Goal: Task Accomplishment & Management: Use online tool/utility

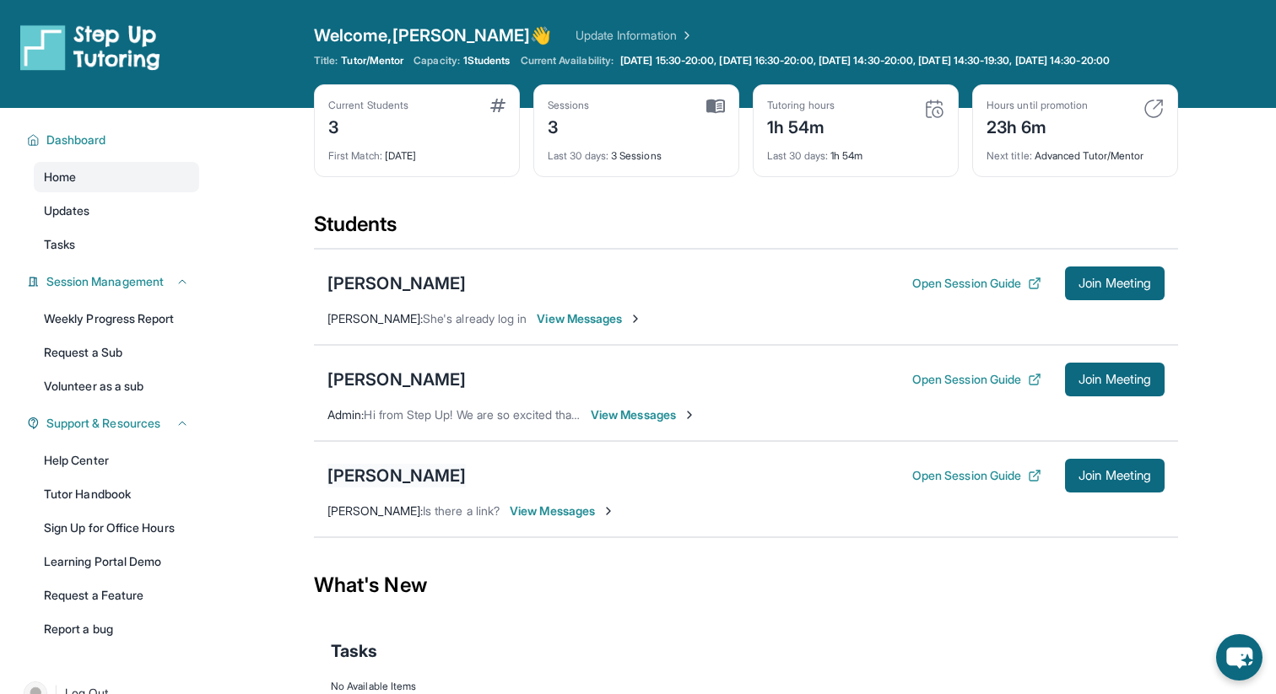
click at [410, 488] on div "[PERSON_NAME]" at bounding box center [396, 476] width 138 height 24
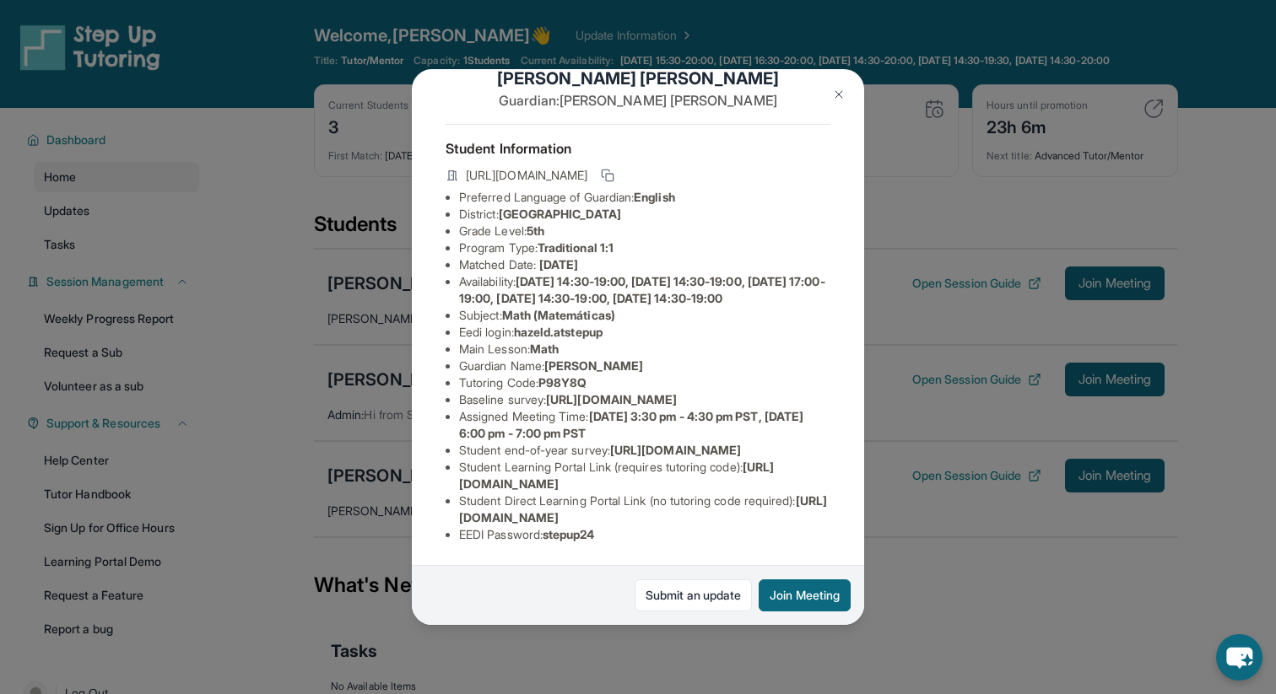
scroll to position [170, 0]
click at [580, 519] on span "[URL][DOMAIN_NAME]" at bounding box center [643, 509] width 368 height 31
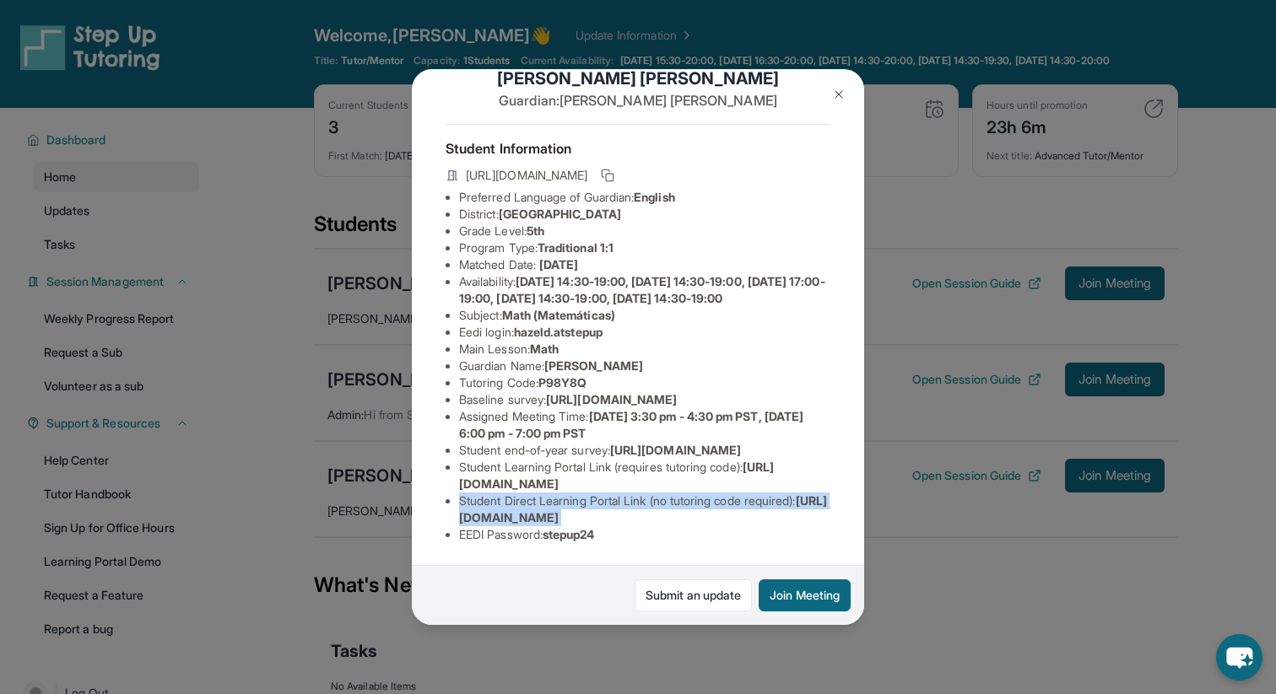
click at [580, 519] on span "[URL][DOMAIN_NAME]" at bounding box center [643, 509] width 368 height 31
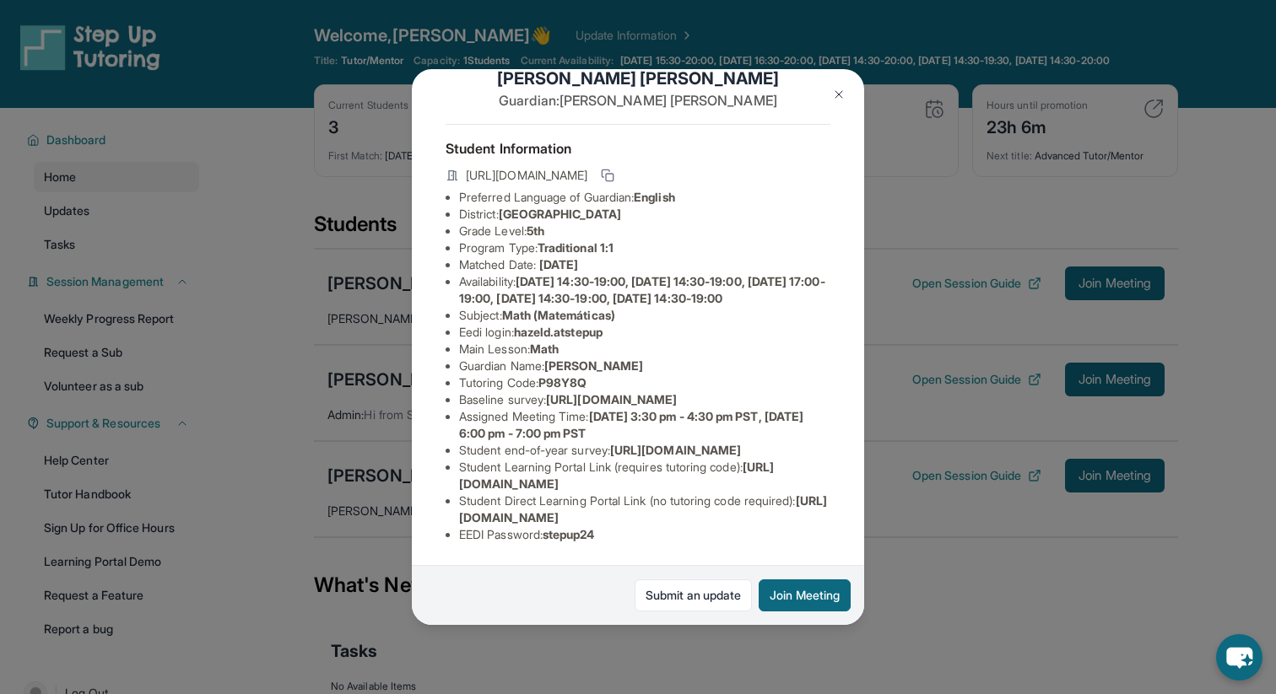
click at [807, 521] on li "Student Direct Learning Portal Link (no tutoring code required) : [URL][DOMAIN_…" at bounding box center [644, 510] width 371 height 34
click at [806, 521] on li "Student Direct Learning Portal Link (no tutoring code required) : [URL][DOMAIN_…" at bounding box center [644, 510] width 371 height 34
drag, startPoint x: 803, startPoint y: 521, endPoint x: 670, endPoint y: 517, distance: 133.4
click at [670, 517] on span "[URL][DOMAIN_NAME]" at bounding box center [643, 509] width 368 height 31
click at [515, 508] on li "Student Direct Learning Portal Link (no tutoring code required) : [URL][DOMAIN_…" at bounding box center [644, 510] width 371 height 34
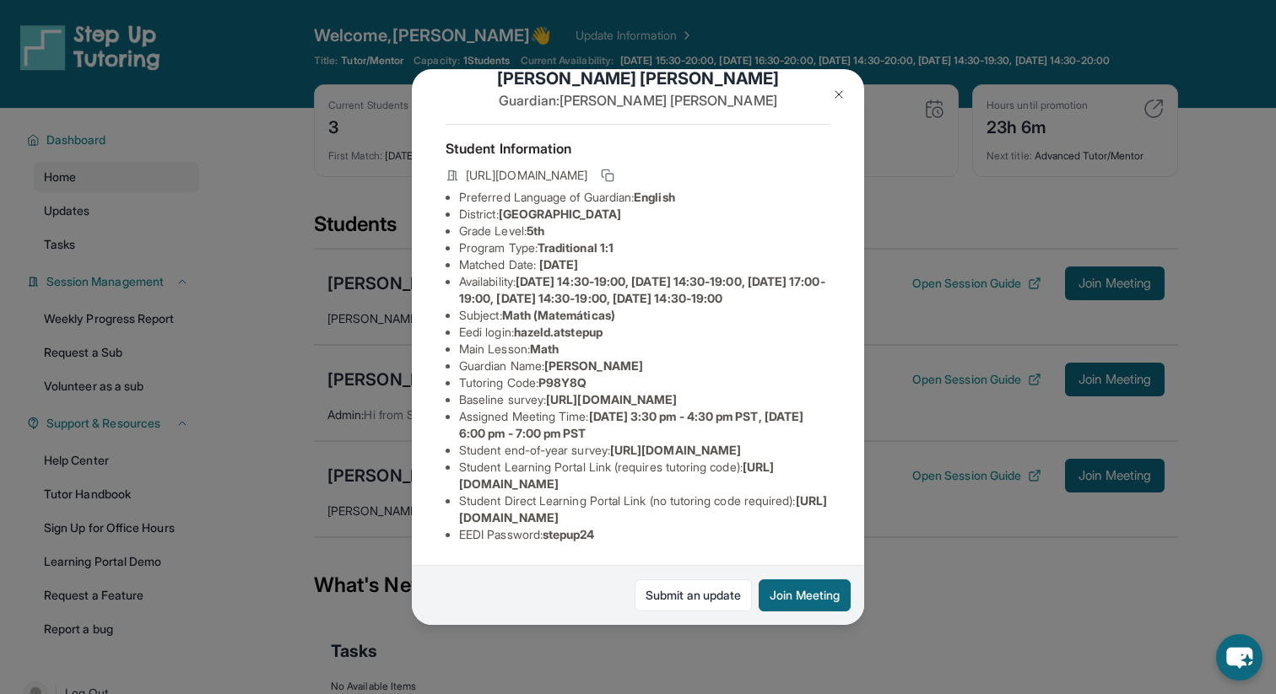
drag, startPoint x: 460, startPoint y: 517, endPoint x: 804, endPoint y: 521, distance: 344.3
click at [804, 521] on li "Student Direct Learning Portal Link (no tutoring code required) : [URL][DOMAIN_…" at bounding box center [644, 510] width 371 height 34
copy span "[URL][DOMAIN_NAME]"
click at [838, 94] on img at bounding box center [839, 95] width 14 height 14
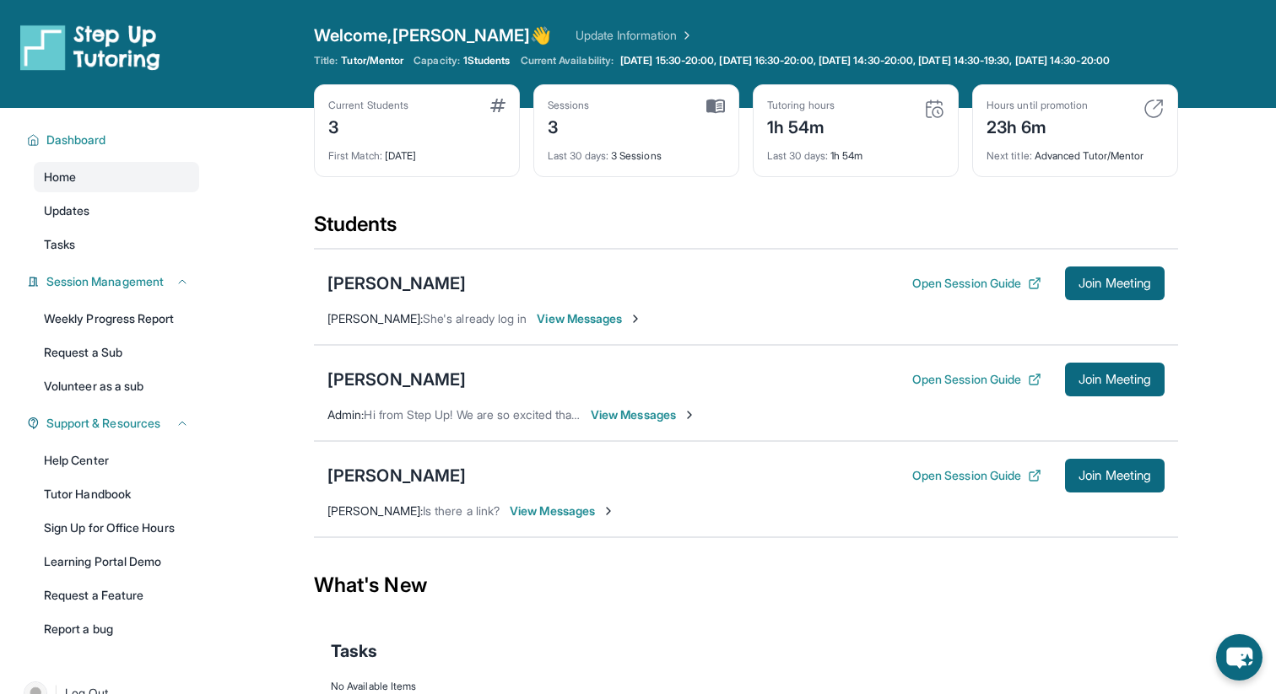
click at [1155, 119] on img at bounding box center [1153, 109] width 20 height 20
click at [943, 484] on button "Open Session Guide" at bounding box center [976, 475] width 129 height 17
